Goal: Task Accomplishment & Management: Complete application form

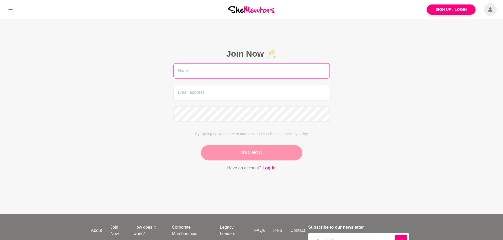
click at [189, 71] on input "text" at bounding box center [251, 70] width 156 height 15
type input "[PERSON_NAME]"
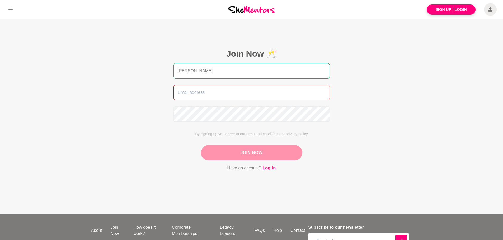
click at [195, 94] on input "email" at bounding box center [251, 92] width 156 height 15
type input "[EMAIL_ADDRESS][DOMAIN_NAME]"
click at [238, 151] on button "Join Now" at bounding box center [251, 152] width 101 height 15
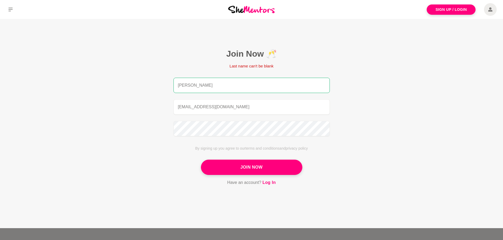
click at [201, 86] on input "[PERSON_NAME]" at bounding box center [251, 85] width 156 height 15
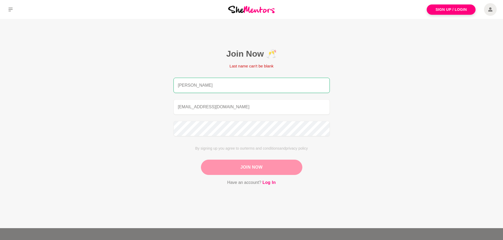
type input "[PERSON_NAME]"
click at [249, 169] on button "Join Now" at bounding box center [251, 167] width 101 height 15
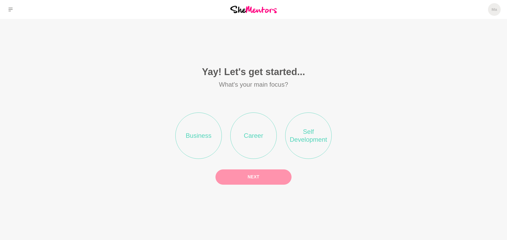
click at [309, 138] on li "Self Development" at bounding box center [308, 136] width 46 height 46
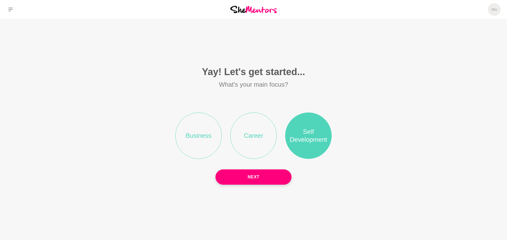
click at [245, 179] on button "Next" at bounding box center [253, 177] width 76 height 15
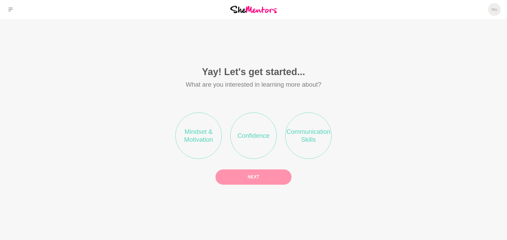
click at [196, 135] on li "Mindset & Motivation" at bounding box center [198, 136] width 46 height 46
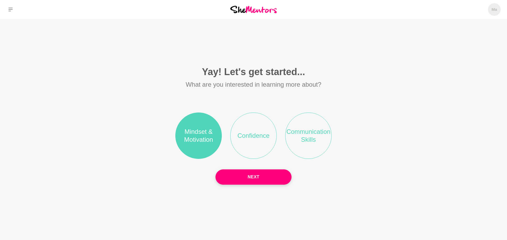
click at [261, 175] on button "Next" at bounding box center [253, 177] width 76 height 15
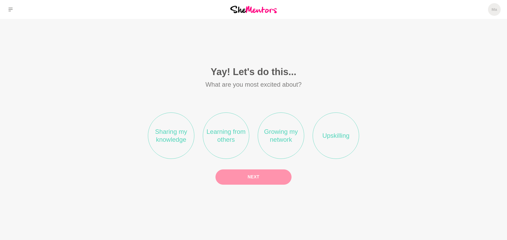
click at [281, 133] on li "Growing my network" at bounding box center [281, 136] width 46 height 46
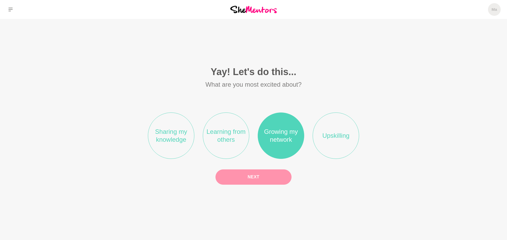
click at [262, 177] on button "Next" at bounding box center [253, 177] width 76 height 15
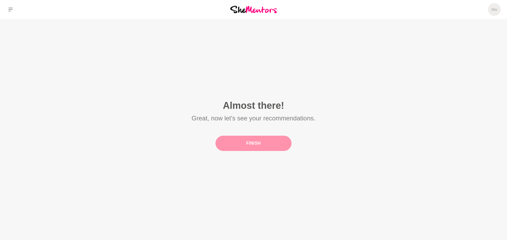
click at [254, 140] on button "Finish" at bounding box center [253, 143] width 76 height 15
drag, startPoint x: 256, startPoint y: 143, endPoint x: 194, endPoint y: 136, distance: 61.9
click at [255, 143] on button "Finish" at bounding box center [253, 143] width 76 height 15
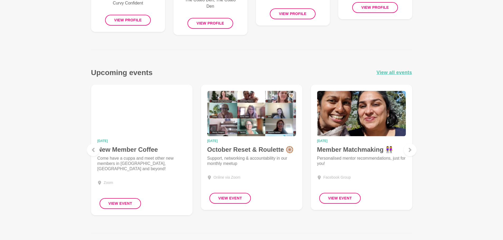
scroll to position [475, 0]
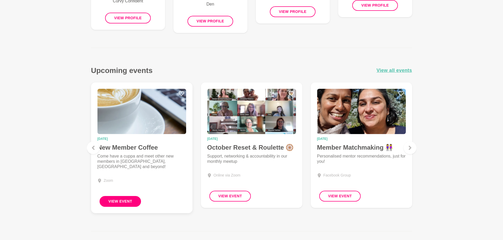
click at [127, 199] on button "View Event" at bounding box center [120, 201] width 42 height 11
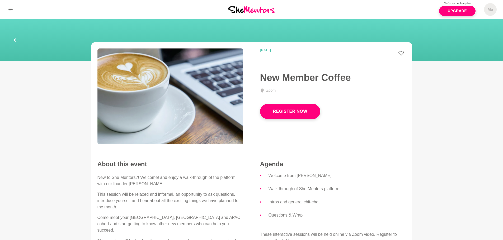
click at [445, 50] on section at bounding box center [251, 40] width 503 height 42
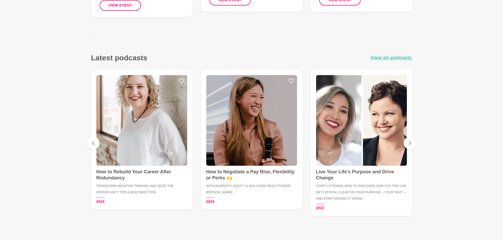
scroll to position [698, 0]
